Goal: Task Accomplishment & Management: Complete application form

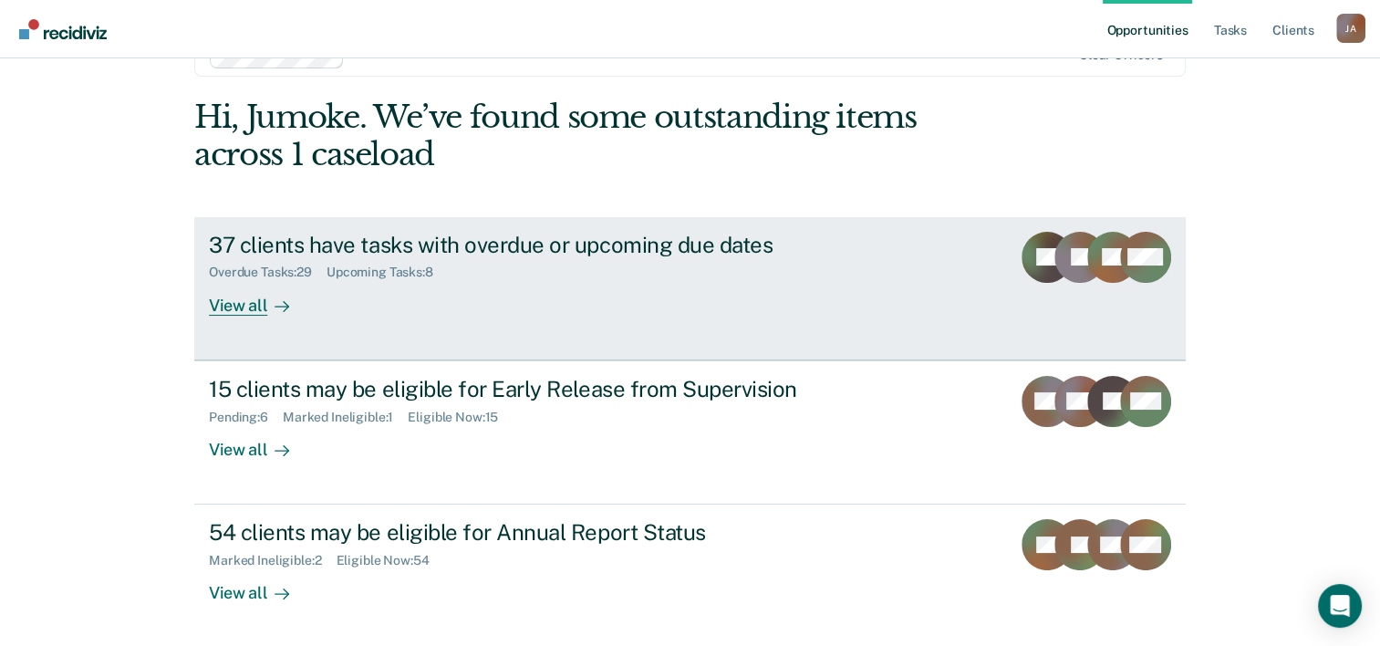
scroll to position [56, 0]
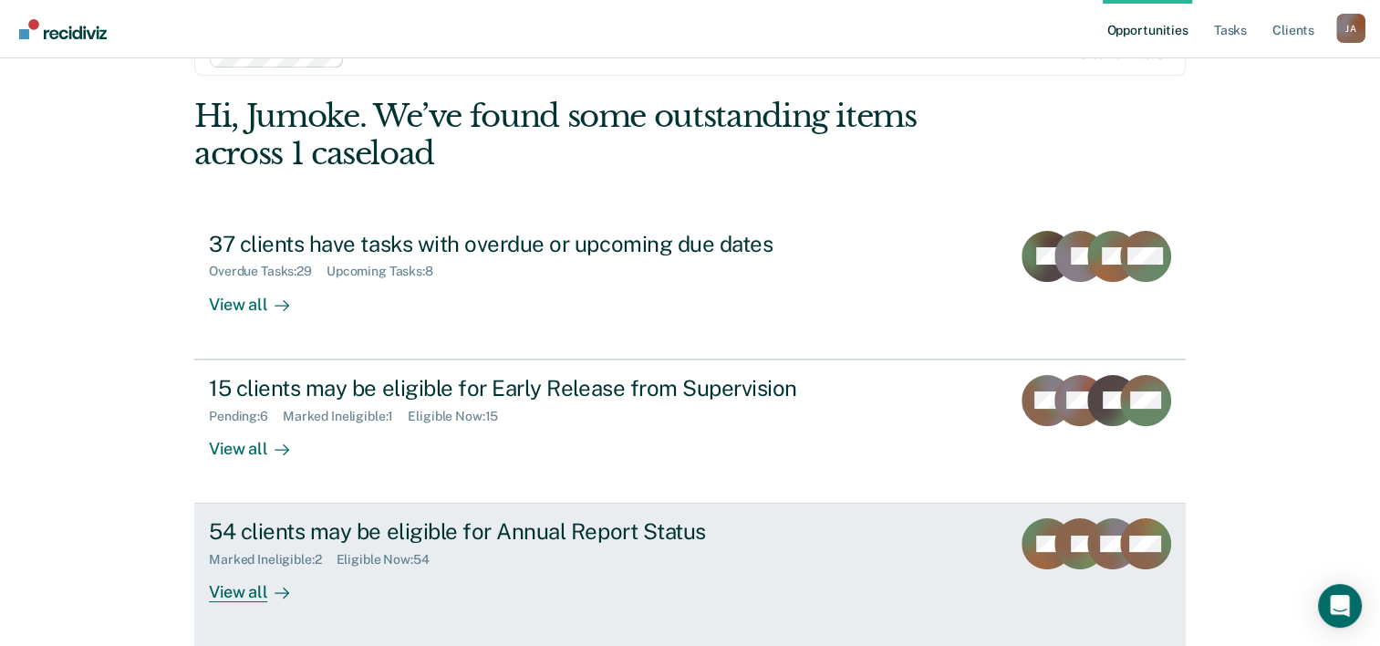
click at [535, 540] on div "54 clients may be eligible for Annual Report Status" at bounding box center [529, 531] width 640 height 26
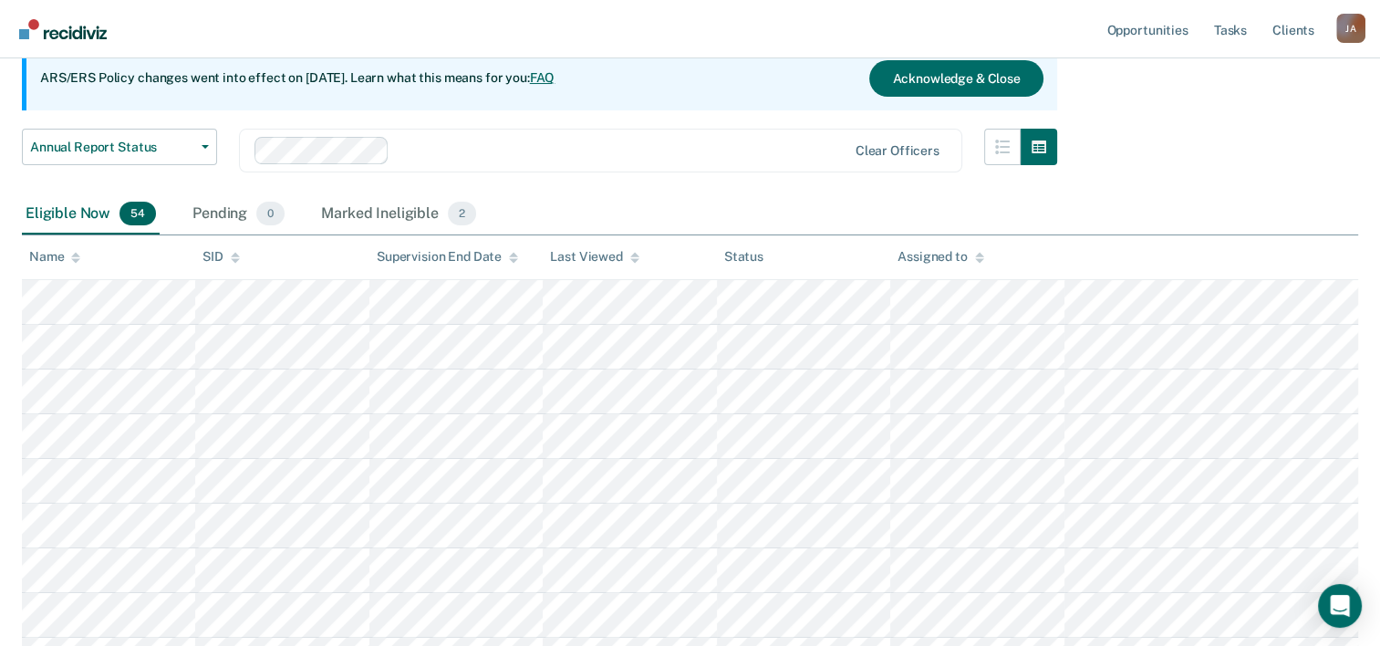
scroll to position [182, 0]
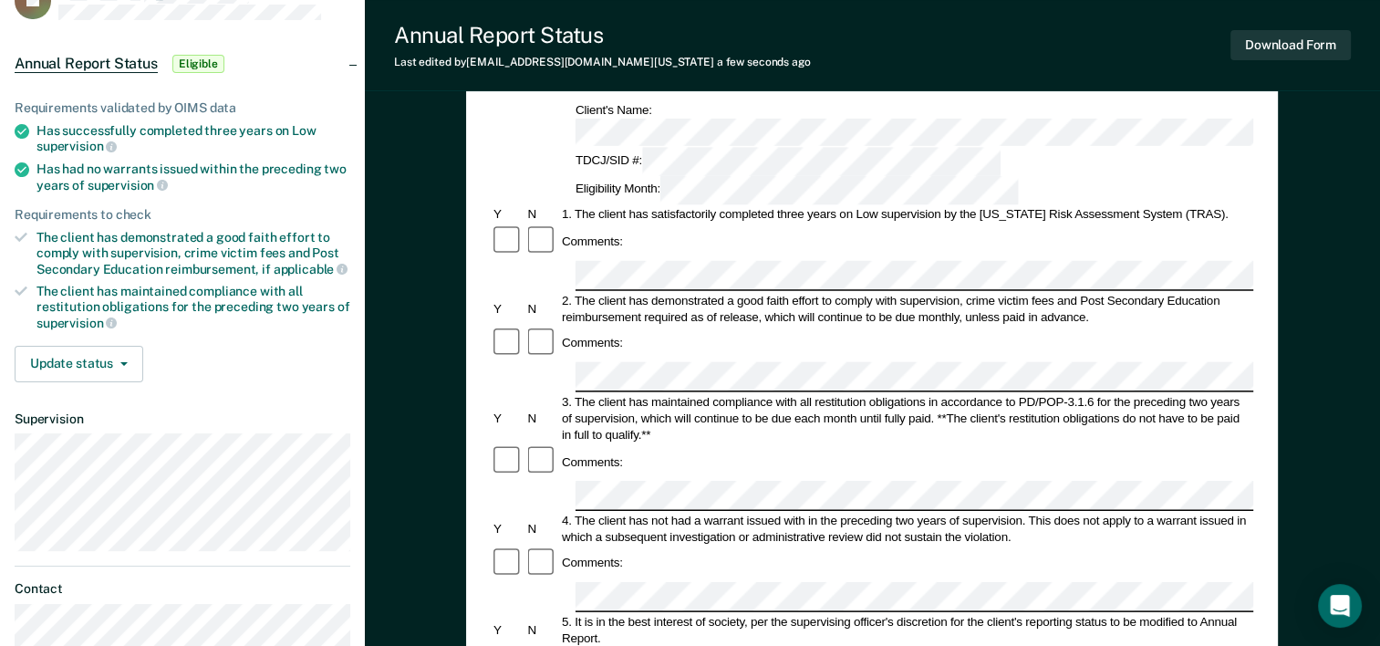
scroll to position [182, 0]
